Goal: Download file/media

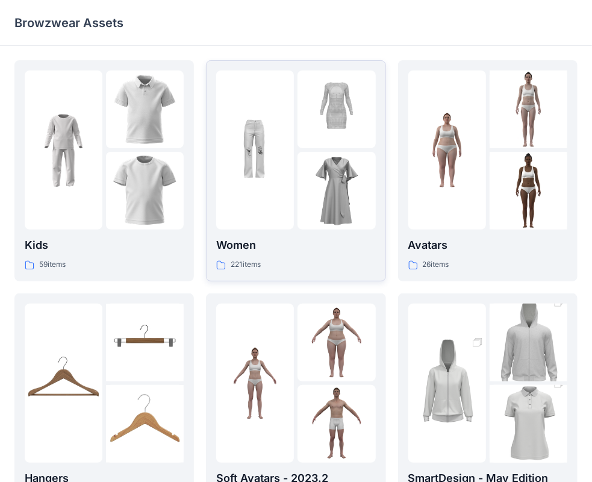
click at [349, 186] on div at bounding box center [336, 191] width 78 height 78
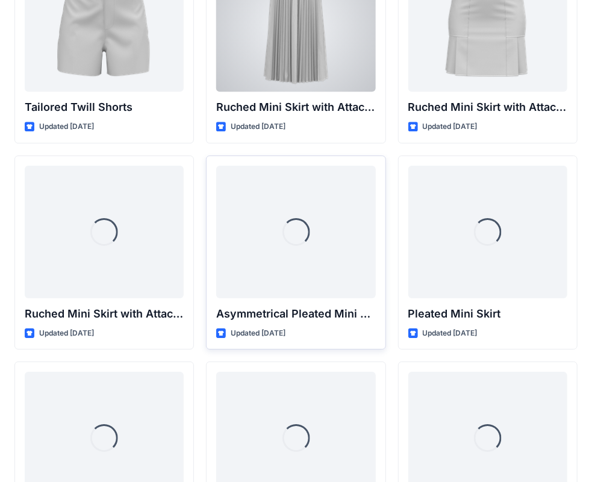
scroll to position [3218, 0]
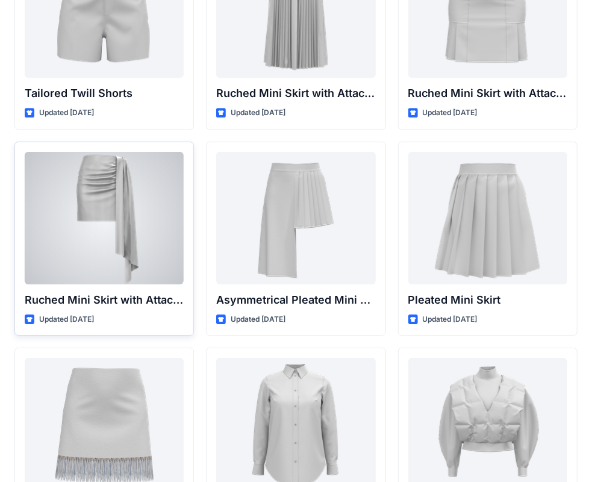
click at [102, 204] on div at bounding box center [104, 218] width 159 height 132
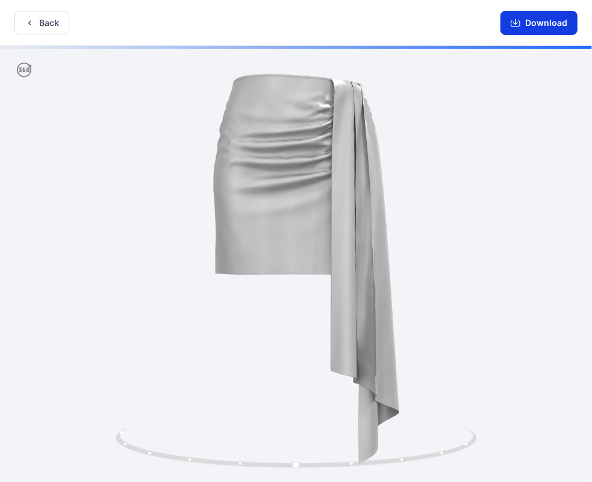
click at [533, 21] on button "Download" at bounding box center [538, 23] width 77 height 24
